Goal: Task Accomplishment & Management: Use online tool/utility

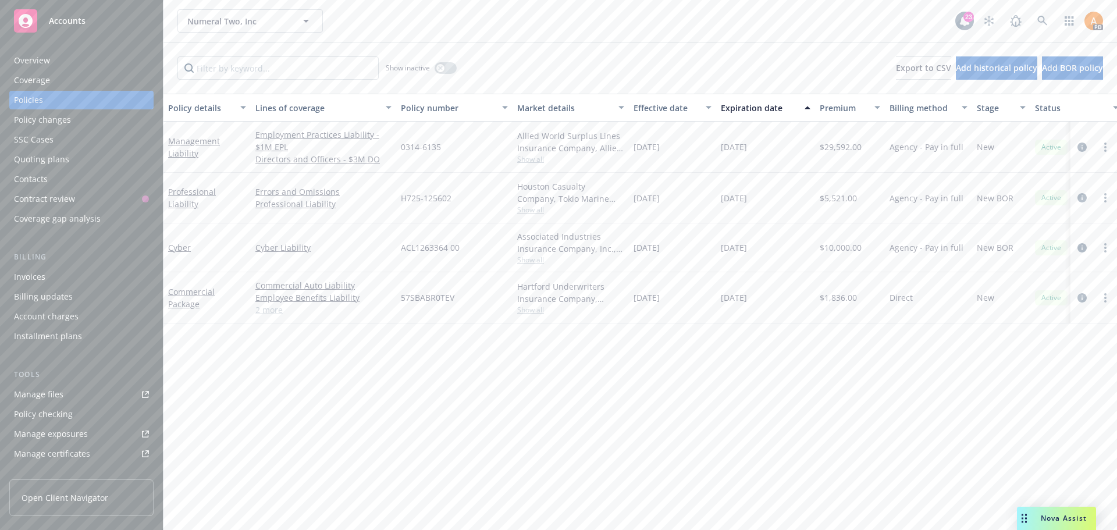
click at [38, 61] on div "Overview" at bounding box center [32, 60] width 36 height 19
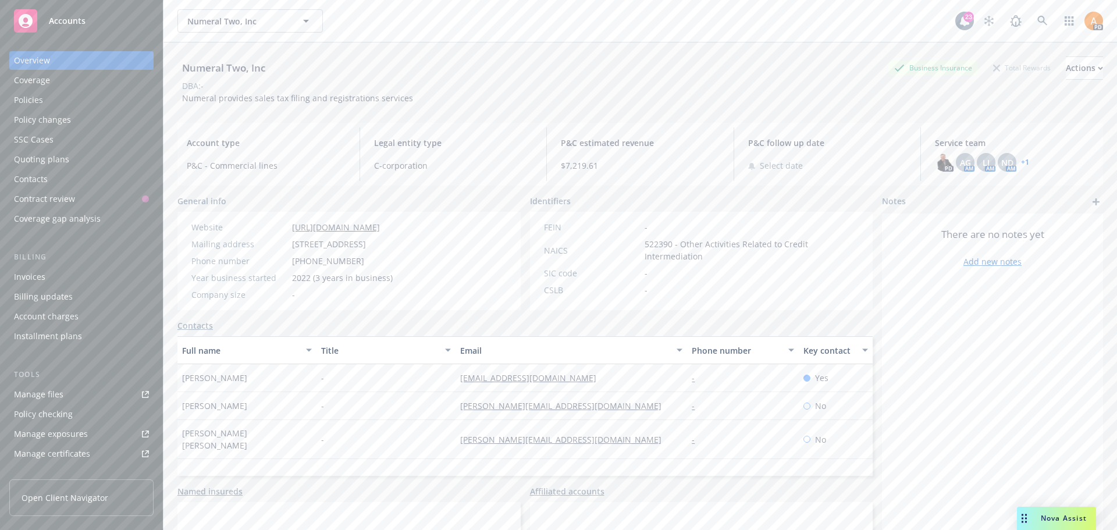
click at [73, 225] on div "Coverage gap analysis" at bounding box center [57, 218] width 87 height 19
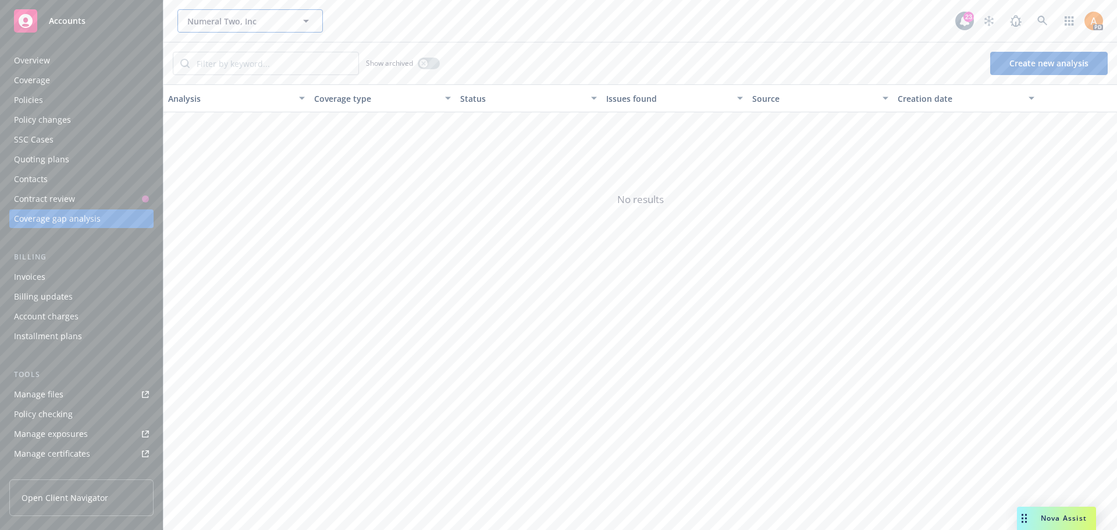
click at [307, 23] on icon "button" at bounding box center [306, 21] width 14 height 14
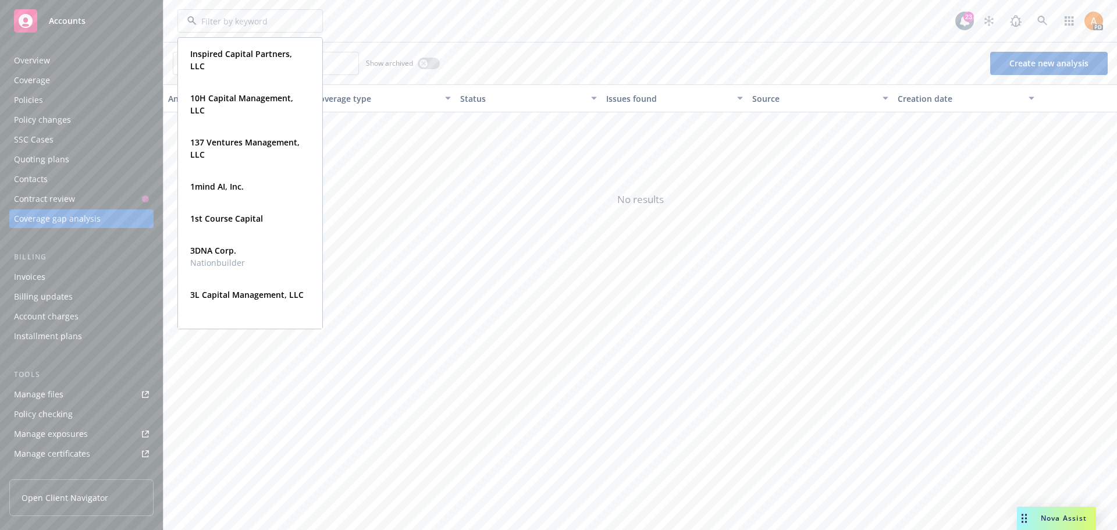
click at [543, 2] on div "Inspired Capital Partners, LLC Type Commercial FEIN [US_EMPLOYER_IDENTIFICATION…" at bounding box center [639, 21] width 953 height 42
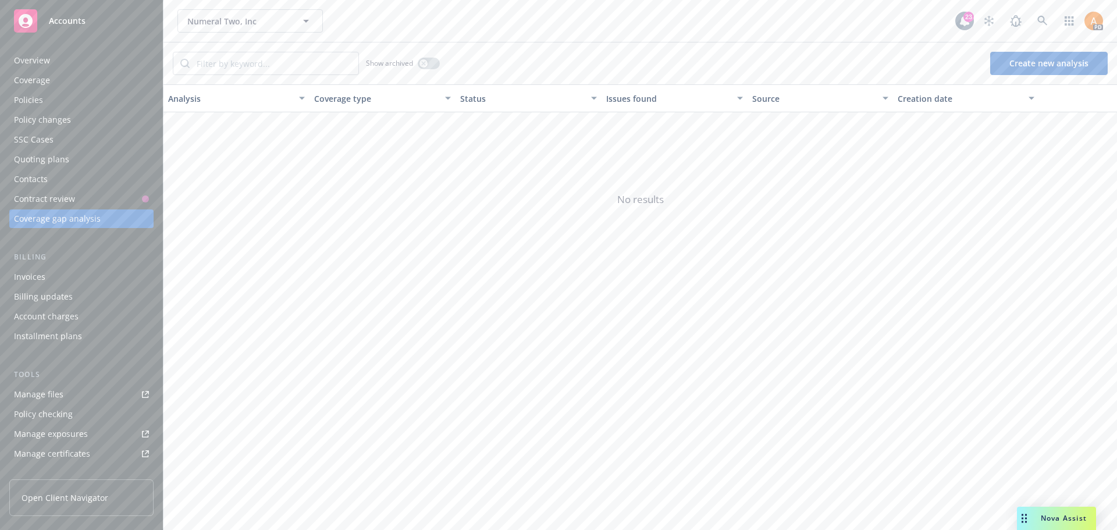
click at [1052, 62] on button "Create new analysis" at bounding box center [1049, 63] width 118 height 23
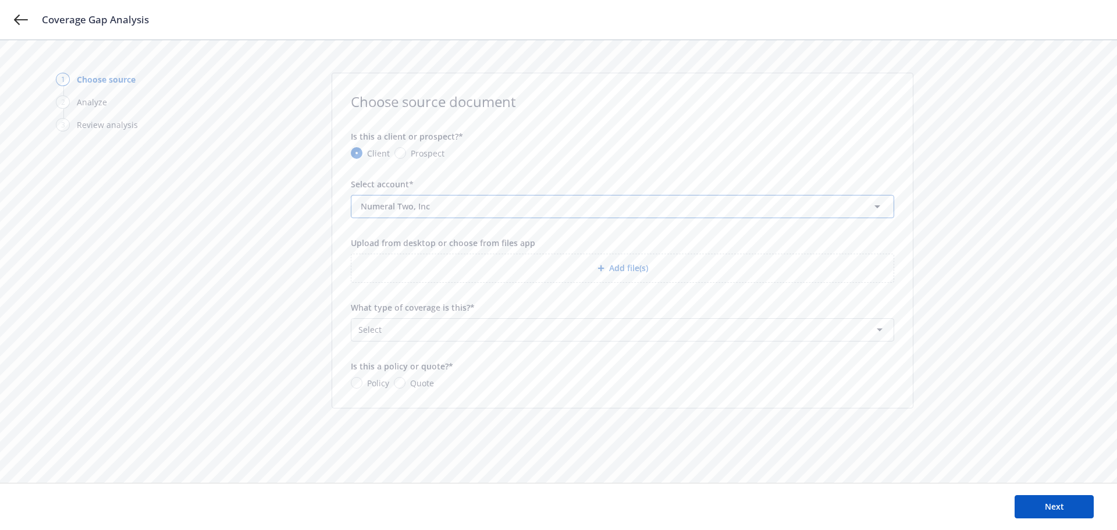
click at [831, 204] on button "Numeral Two, Inc" at bounding box center [622, 206] width 543 height 23
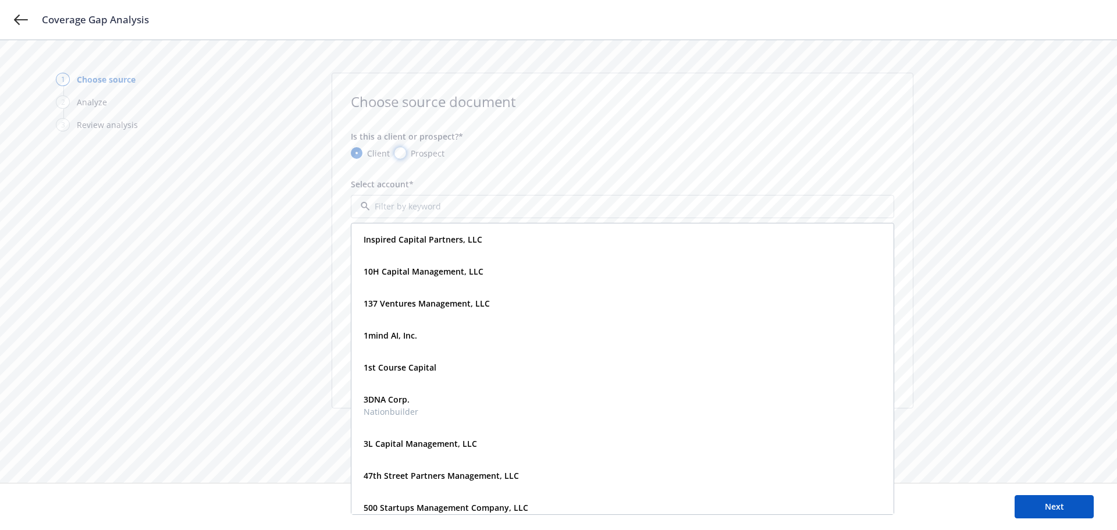
click at [396, 154] on input "Prospect" at bounding box center [400, 153] width 12 height 12
radio input "true"
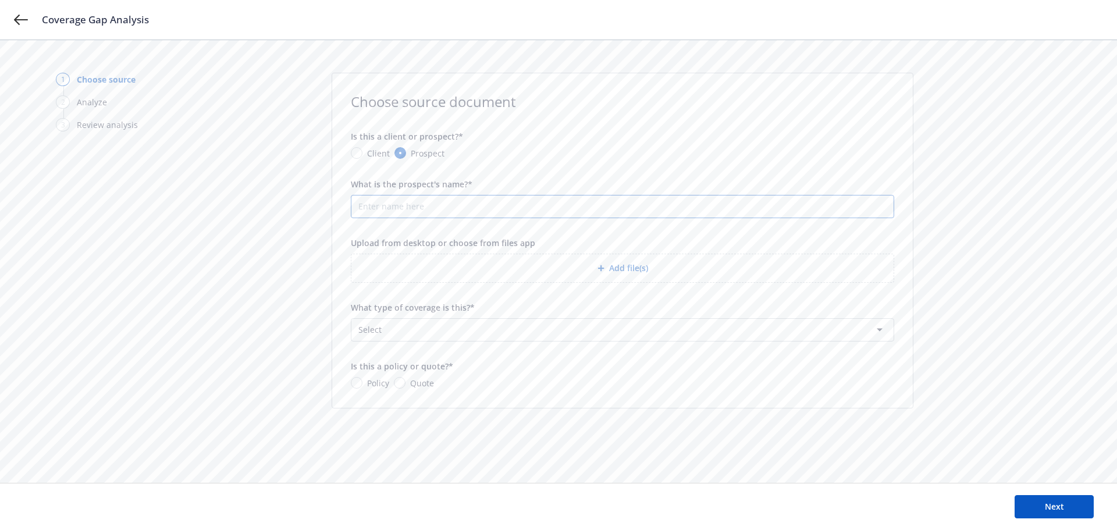
click at [461, 211] on input "What is the prospect's name?*" at bounding box center [622, 206] width 542 height 22
type input "Anysphere"
click at [424, 338] on html "Coverage Gap Analysis 1 Choose source 2 Analyze 3 Review analysis Choose source…" at bounding box center [558, 265] width 1117 height 530
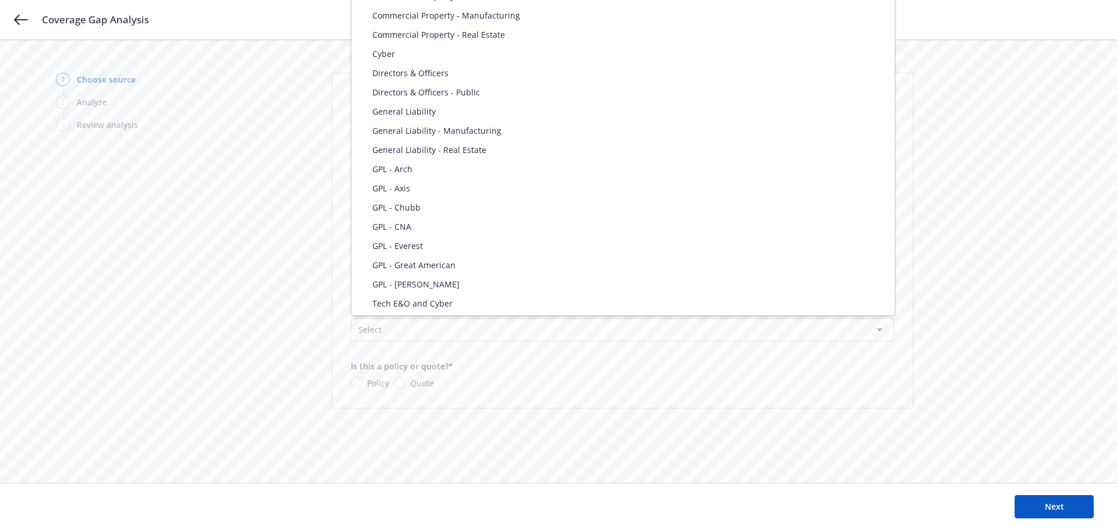
select select "DIRECTORS_AND_OFFICERS"
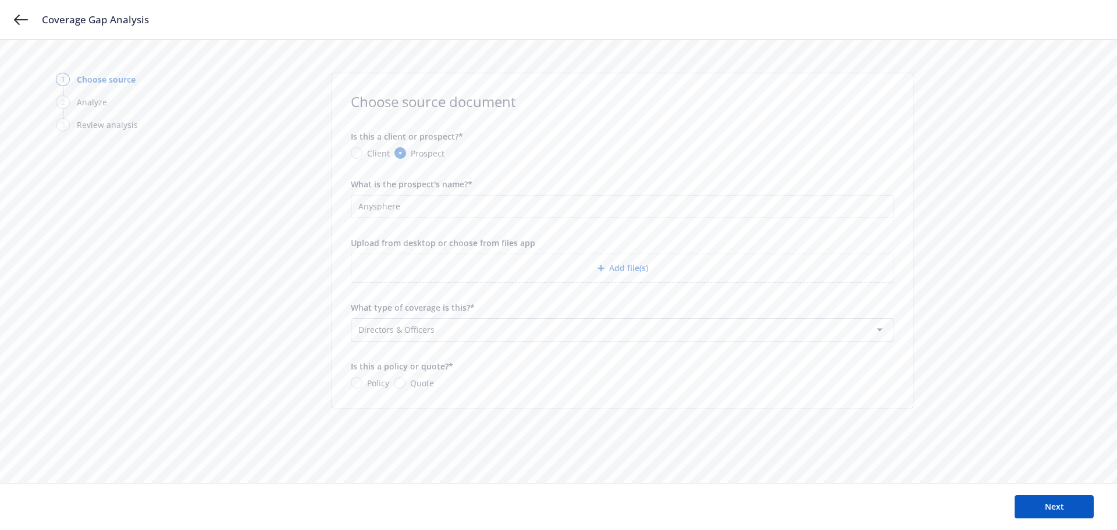
click at [603, 269] on icon "button" at bounding box center [600, 268] width 7 height 7
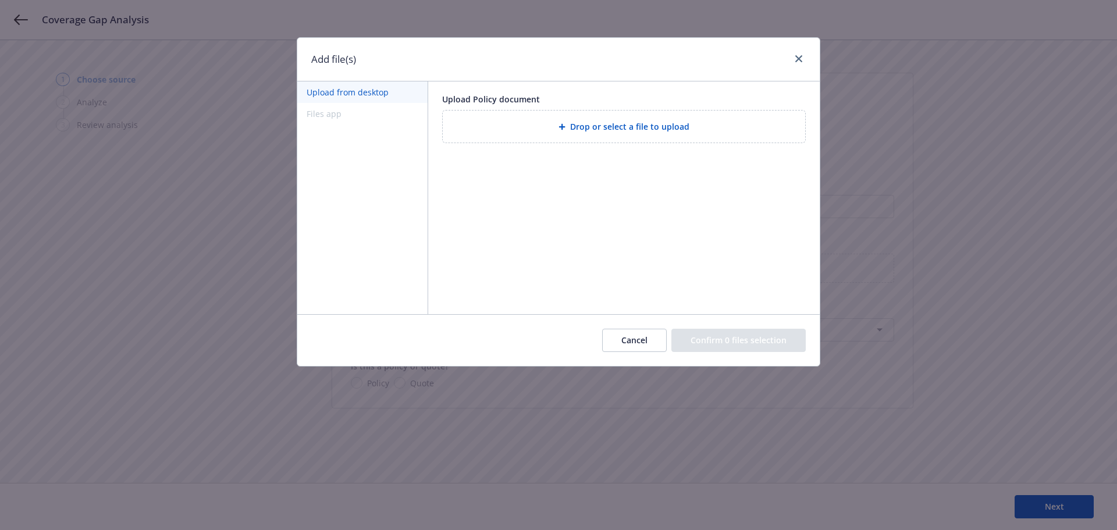
click at [565, 126] on icon at bounding box center [561, 126] width 7 height 7
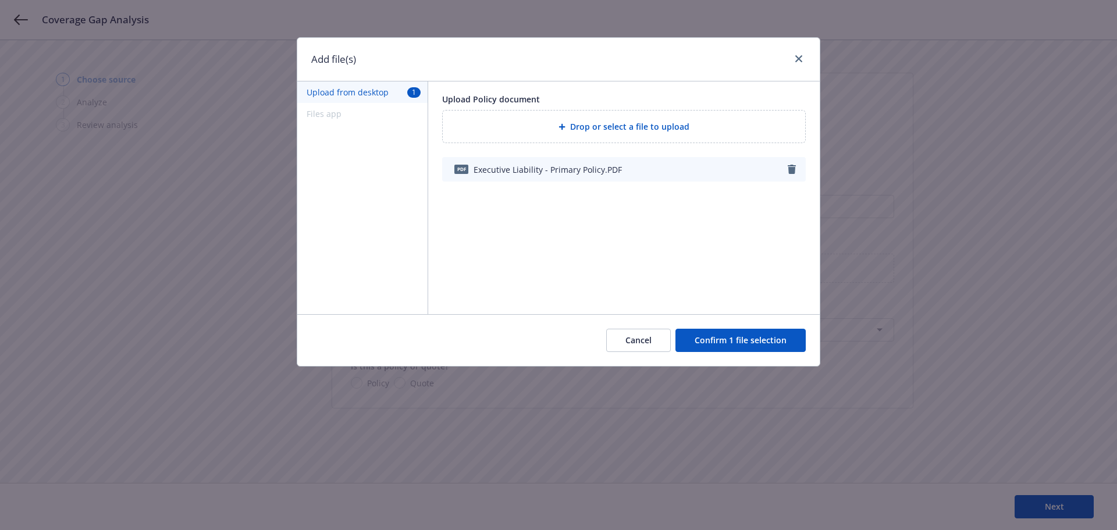
click at [730, 339] on button "Confirm 1 file selection" at bounding box center [740, 340] width 130 height 23
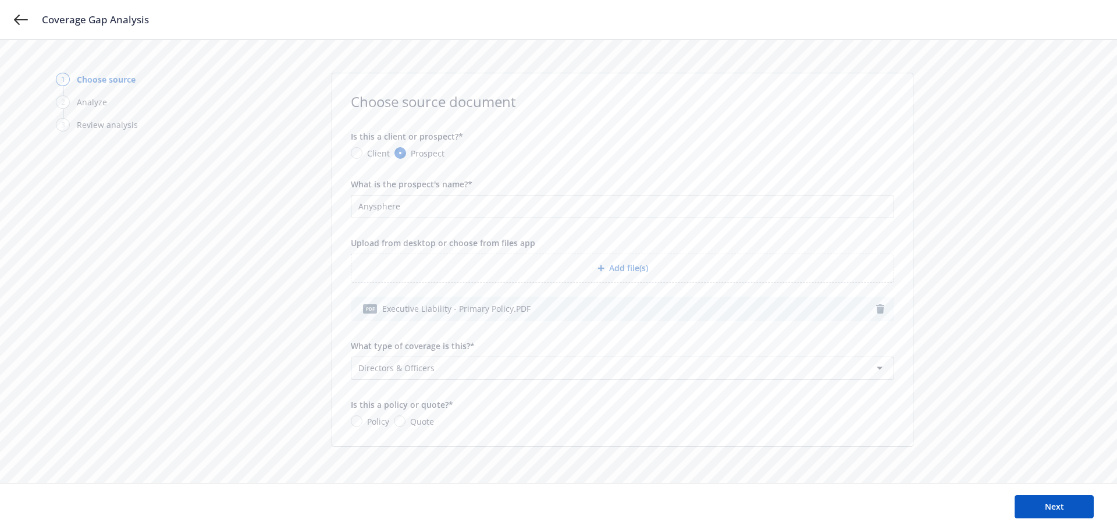
click at [350, 419] on div "Choose source document Is this a client or prospect?* Client Prospect What is t…" at bounding box center [623, 260] width 582 height 374
click at [353, 422] on input "Policy" at bounding box center [357, 421] width 12 height 12
radio input "true"
click at [1053, 508] on span "Next" at bounding box center [1054, 506] width 19 height 11
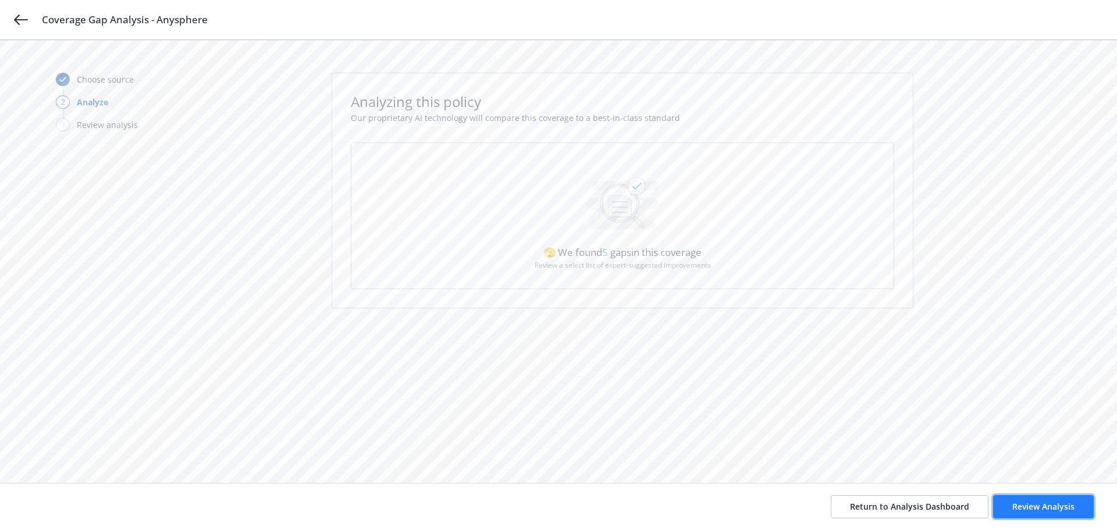
click at [1026, 506] on span "Review Analysis" at bounding box center [1043, 506] width 62 height 11
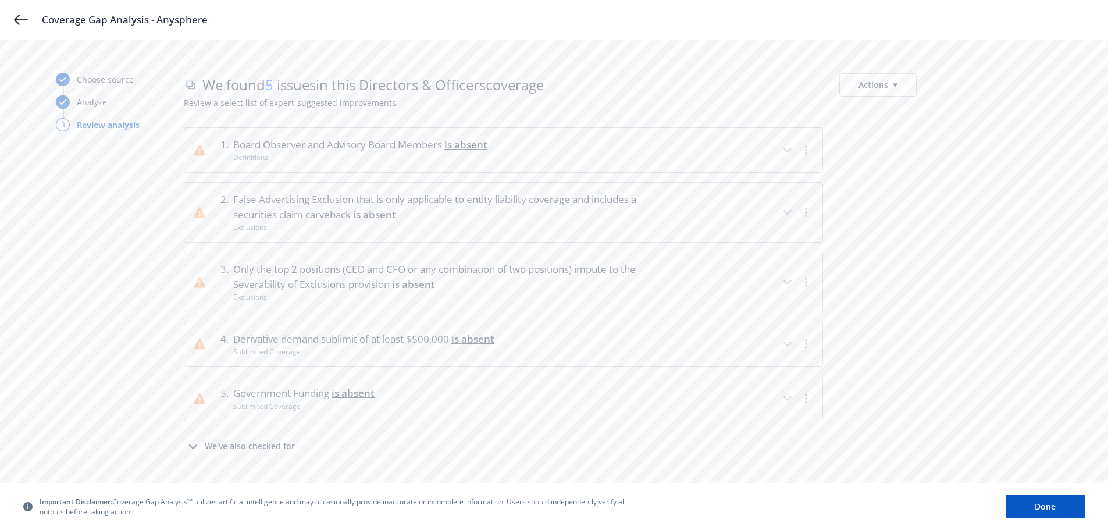
click at [783, 210] on icon "button" at bounding box center [788, 212] width 14 height 14
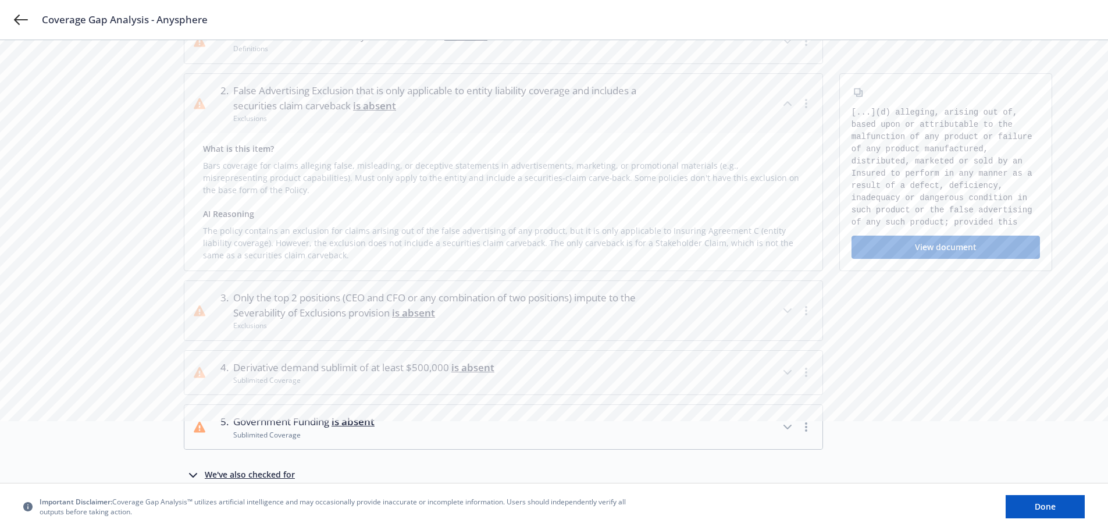
scroll to position [116, 0]
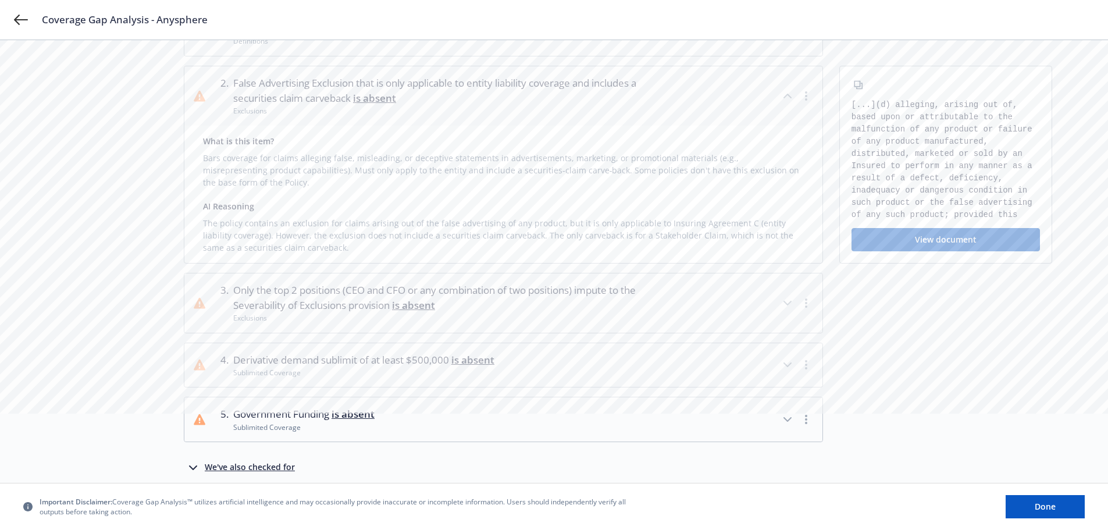
click at [784, 302] on icon "button" at bounding box center [788, 303] width 14 height 14
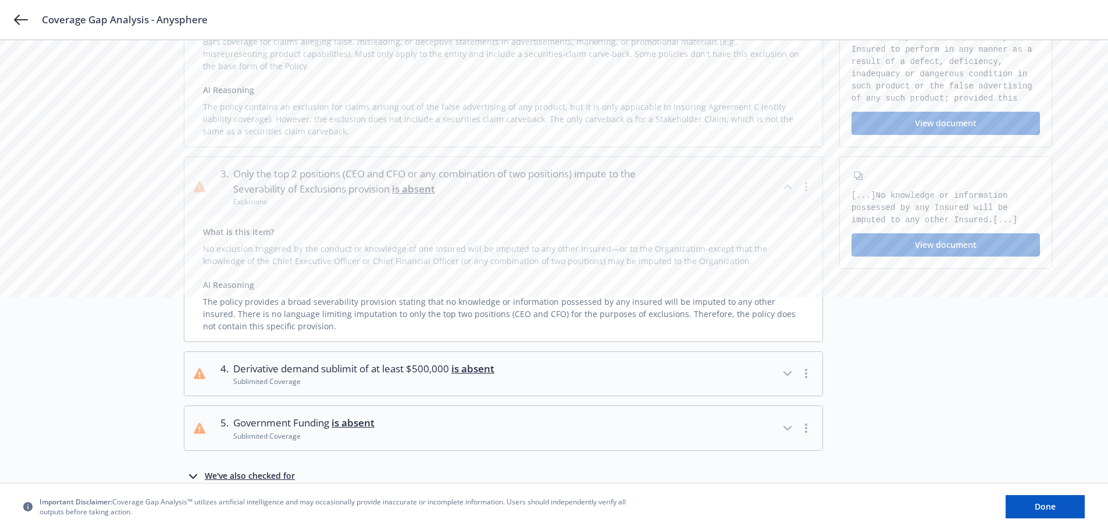
scroll to position [284, 0]
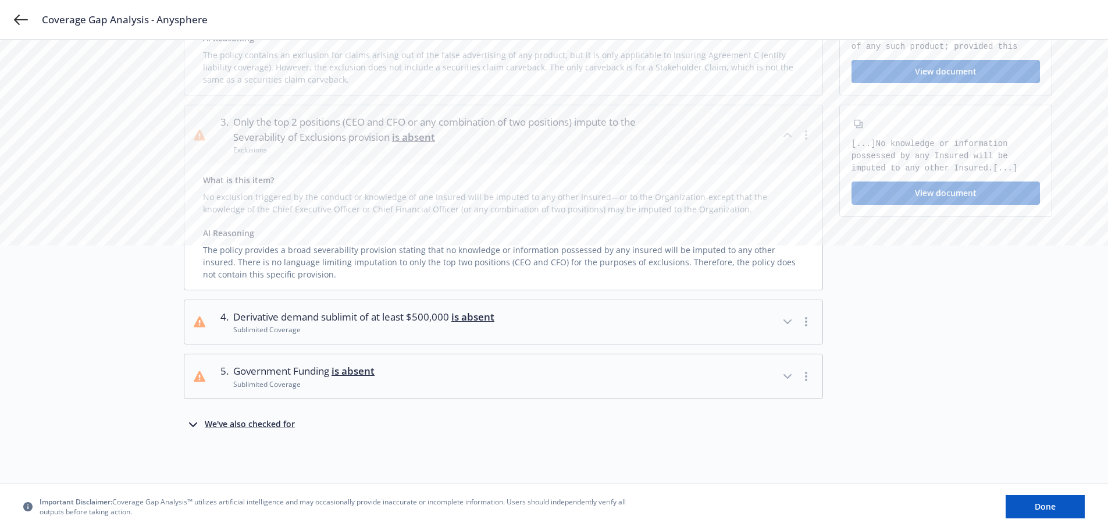
click at [784, 374] on icon "button" at bounding box center [788, 376] width 14 height 14
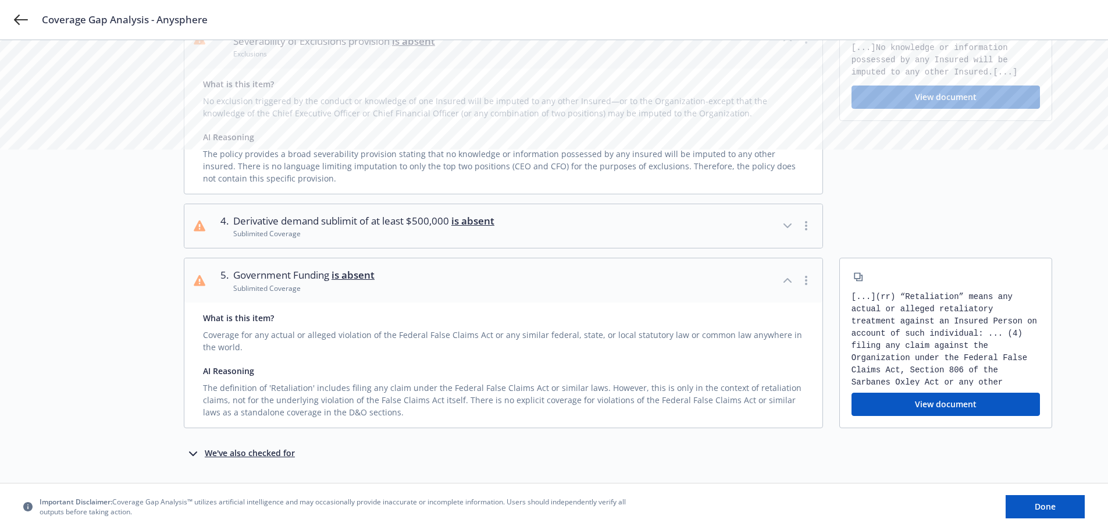
scroll to position [410, 0]
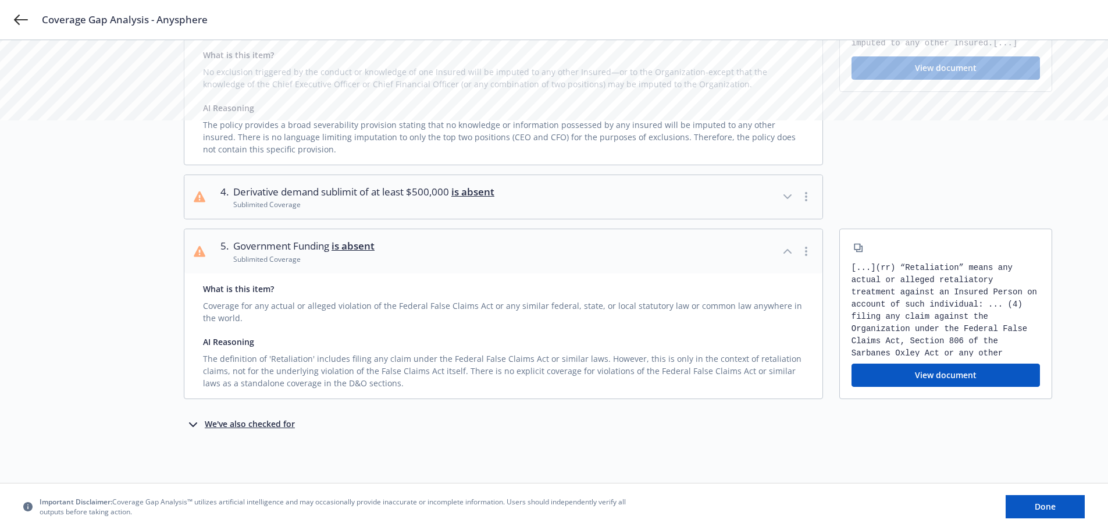
click at [239, 426] on div "We've also checked for" at bounding box center [250, 425] width 90 height 14
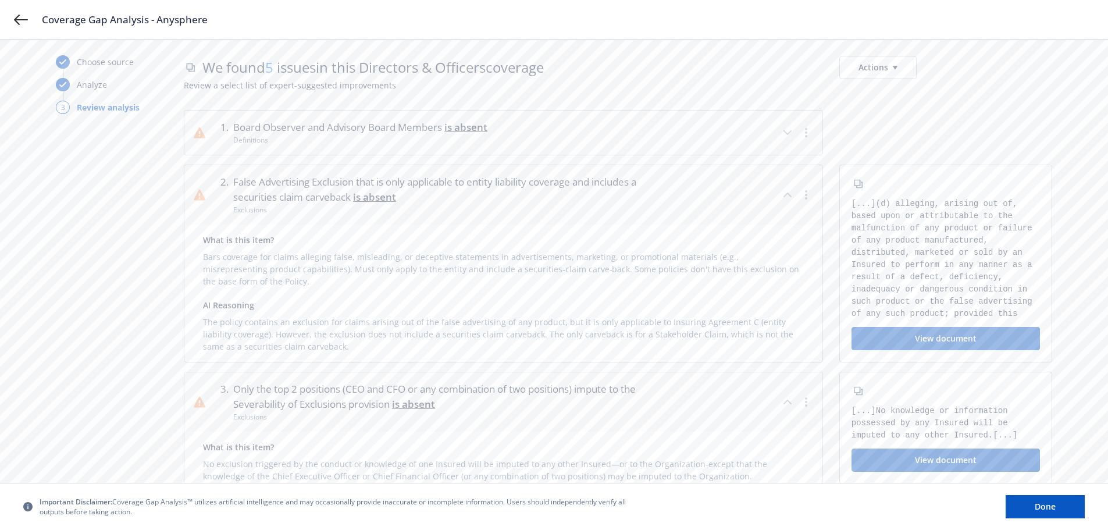
scroll to position [2, 0]
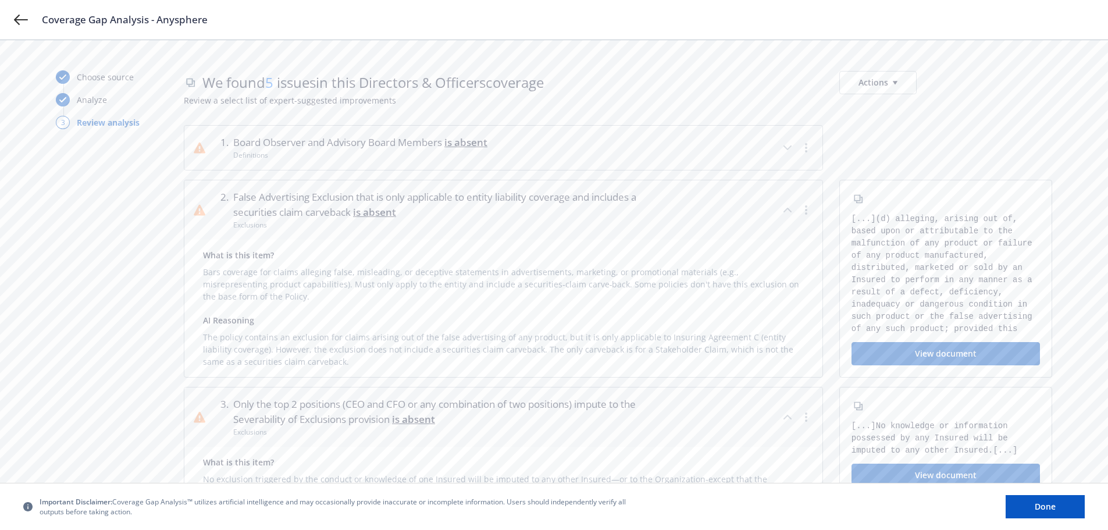
click at [783, 147] on icon "button" at bounding box center [788, 148] width 14 height 14
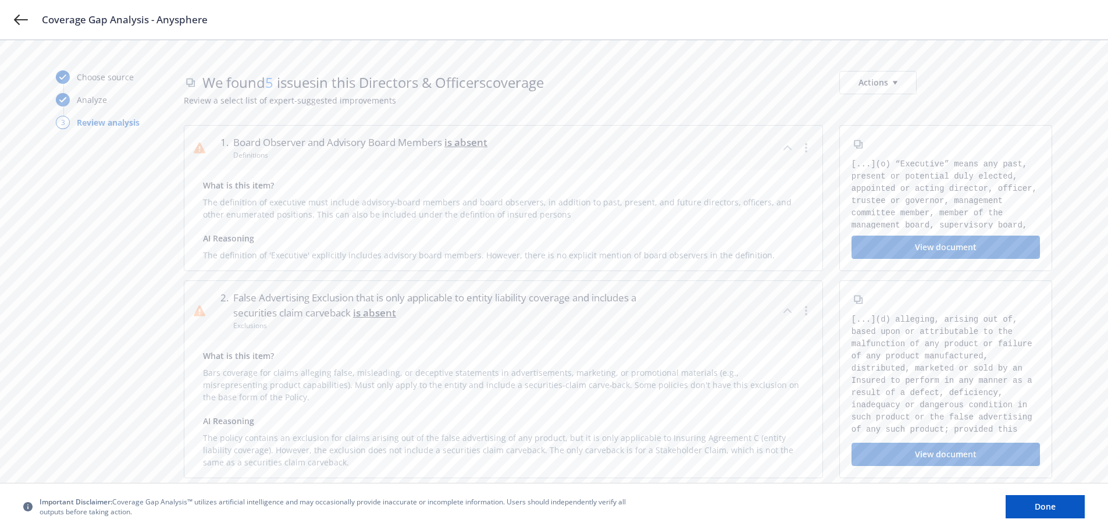
scroll to position [0, 0]
click at [791, 312] on icon "button" at bounding box center [788, 313] width 14 height 14
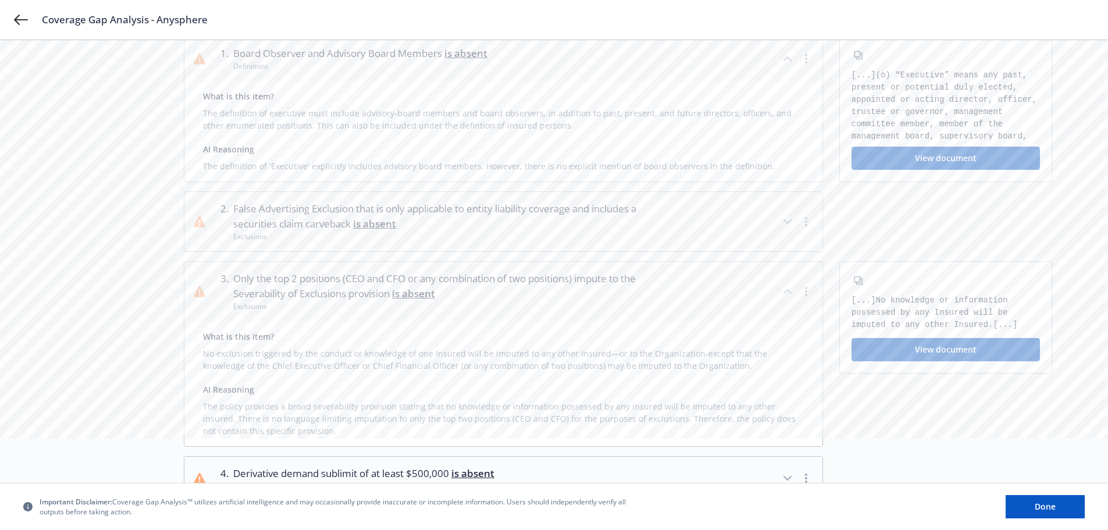
scroll to position [116, 0]
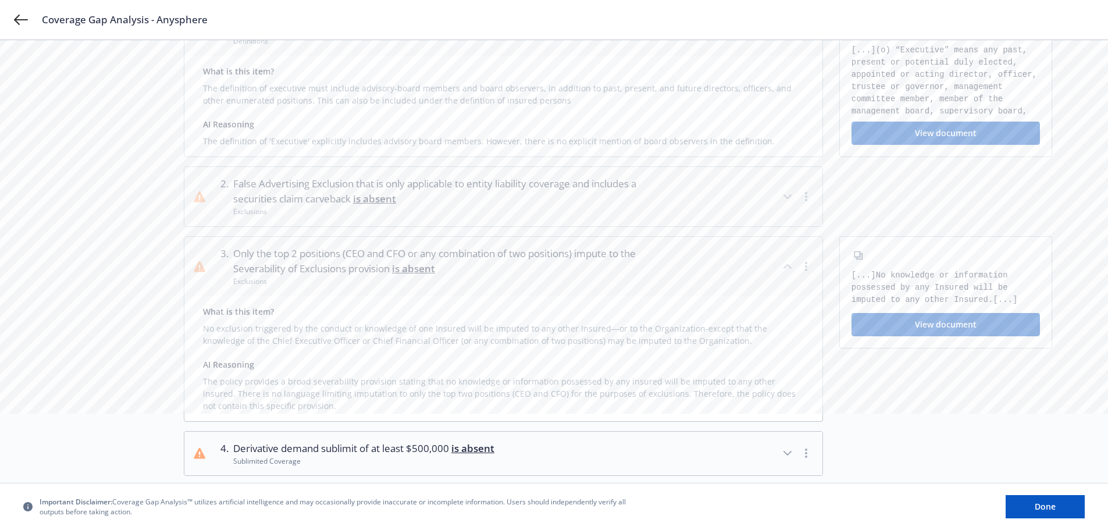
click at [889, 324] on button "View document" at bounding box center [946, 324] width 188 height 23
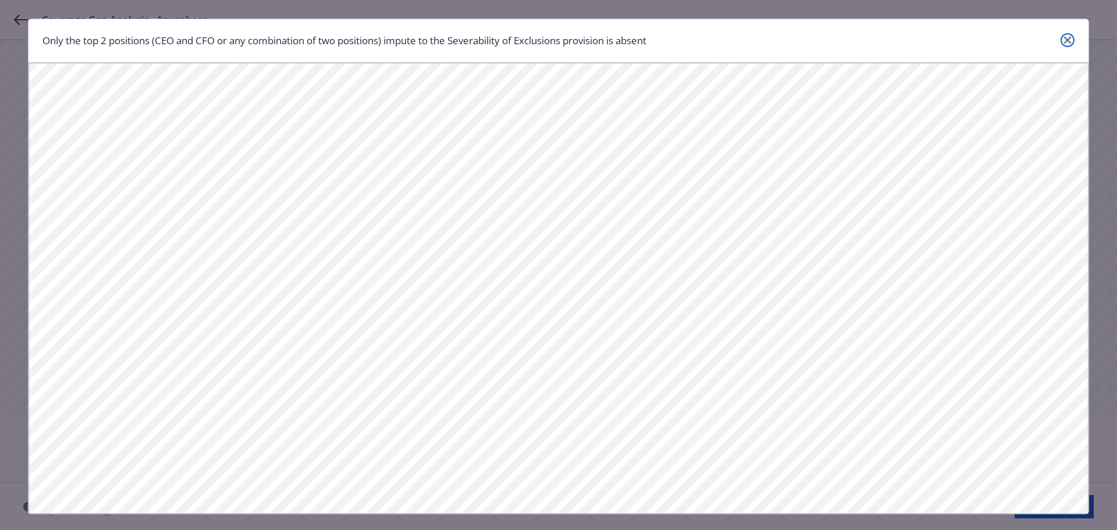
click at [1064, 37] on icon "close" at bounding box center [1067, 40] width 7 height 7
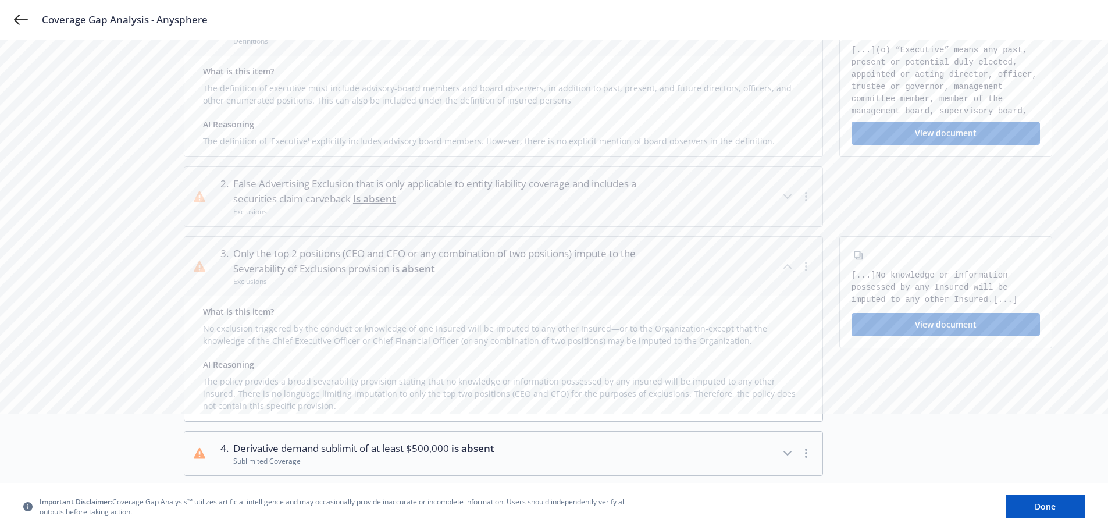
click at [658, 332] on div "No exclusion triggered by the conduct or knowledge of one Insured will be imput…" at bounding box center [503, 332] width 601 height 29
click at [907, 323] on button "View document" at bounding box center [946, 324] width 188 height 23
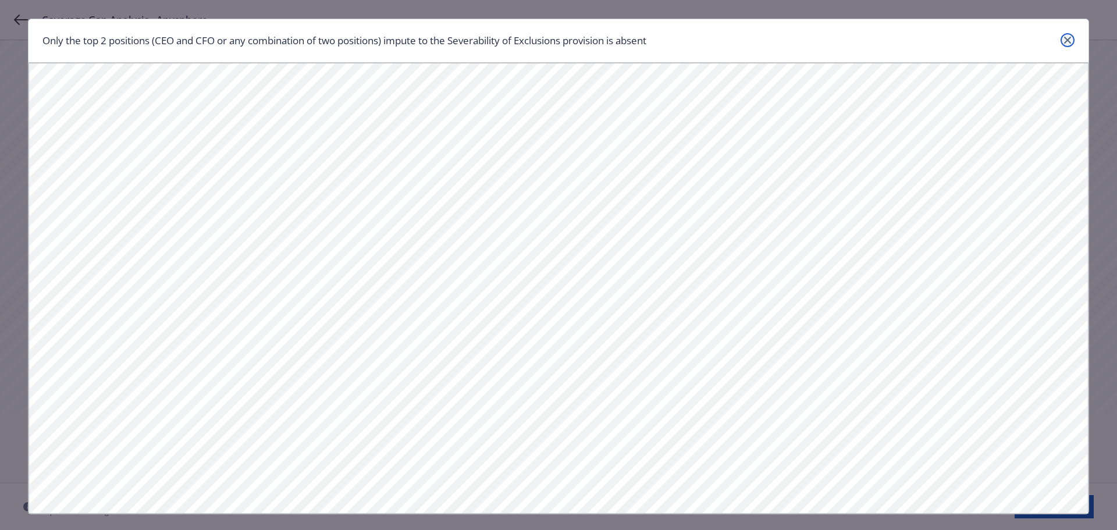
click at [1062, 34] on link "close" at bounding box center [1067, 40] width 14 height 14
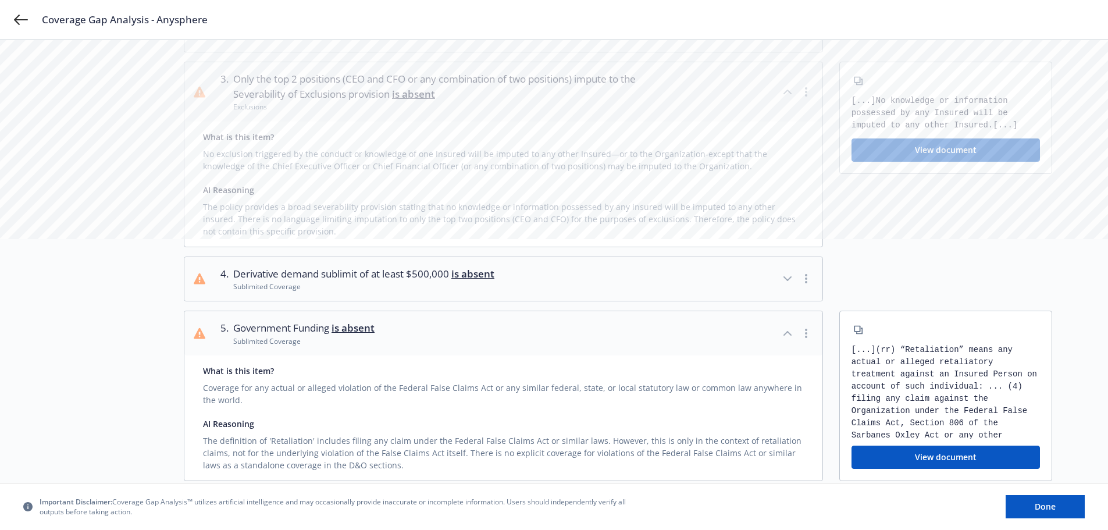
scroll to position [233, 0]
